Goal: Task Accomplishment & Management: Use online tool/utility

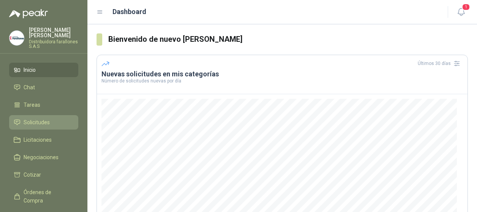
click at [36, 120] on span "Solicitudes" at bounding box center [37, 122] width 26 height 8
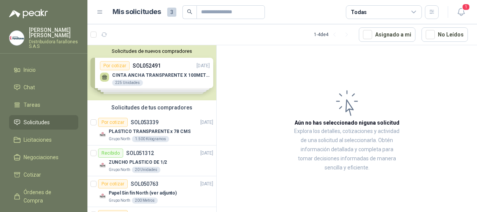
click at [129, 83] on div "Solicitudes de nuevos compradores Por cotizar SOL052491 [DATE] CINTA ANCHA TRAN…" at bounding box center [151, 72] width 129 height 55
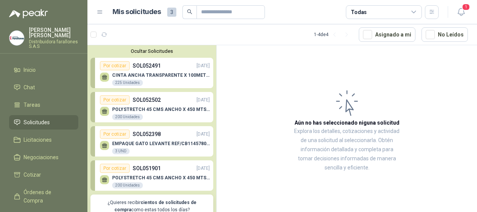
click at [117, 103] on div "Por cotizar" at bounding box center [115, 99] width 30 height 9
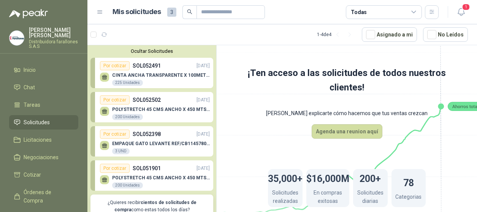
click at [119, 139] on div "EMPAQUE GATO LEVANTE REF/CB11457801 ALZADORA 1850 3 UND" at bounding box center [155, 147] width 110 height 16
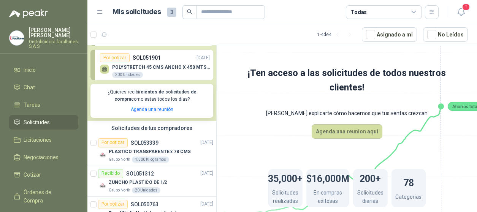
scroll to position [114, 0]
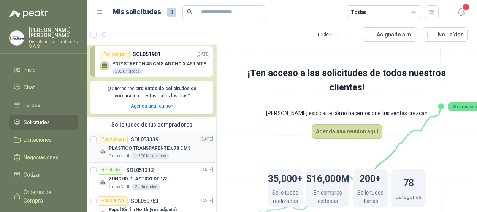
click at [116, 147] on p "PLASTICO TRANSPARENTE x 78 CMS" at bounding box center [150, 148] width 82 height 7
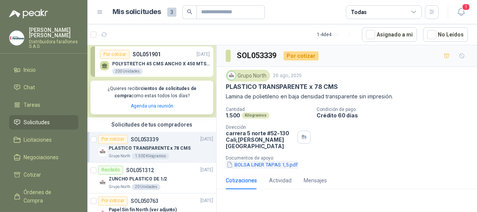
click at [249, 161] on button "BOLSA LINER TAPAS 1,5.pdf" at bounding box center [262, 165] width 73 height 8
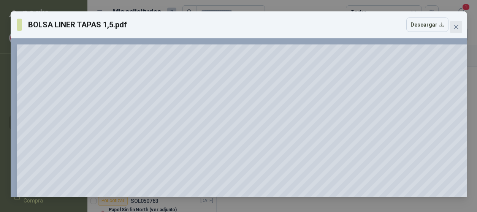
click at [456, 28] on icon "close" at bounding box center [456, 27] width 6 height 6
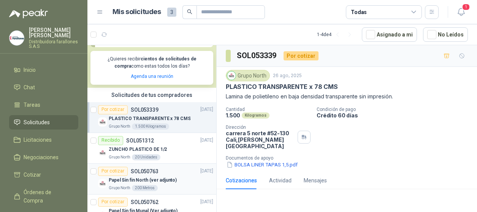
scroll to position [165, 0]
